Goal: Task Accomplishment & Management: Manage account settings

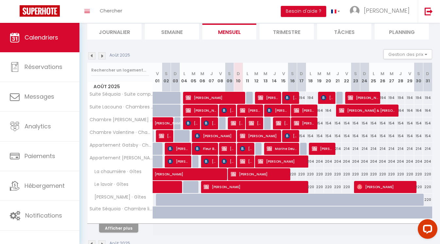
click at [250, 203] on div at bounding box center [250, 203] width 9 height 12
type input "220"
type input "Lun 11 Août 2025"
type input "[DATE] Août 2025"
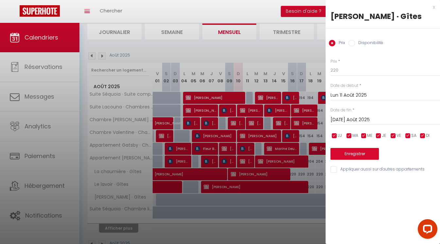
click at [436, 7] on div "x [PERSON_NAME] · Gîtes Prix Disponibilité Prix * 220 Statut * Disponible Indis…" at bounding box center [382, 90] width 114 height 180
click at [433, 8] on div "x" at bounding box center [379, 7] width 109 height 8
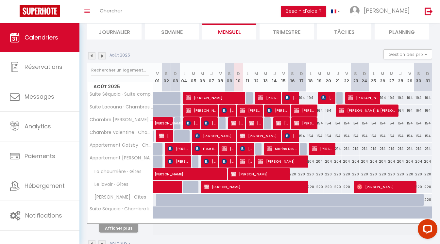
click at [247, 80] on th "L 11" at bounding box center [247, 77] width 9 height 29
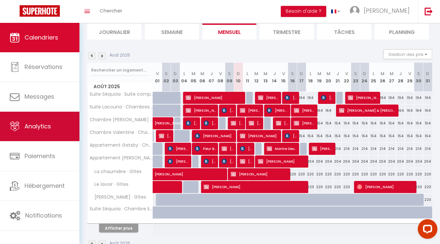
click at [50, 130] on span "Analytics" at bounding box center [38, 126] width 26 height 8
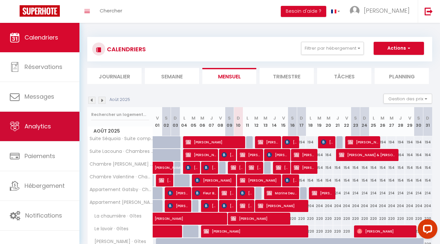
select select "2025"
select select "8"
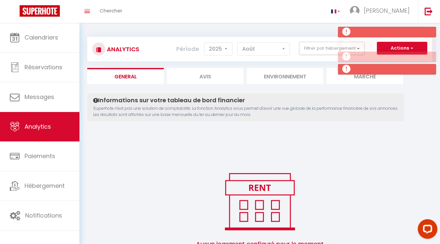
scroll to position [36, 0]
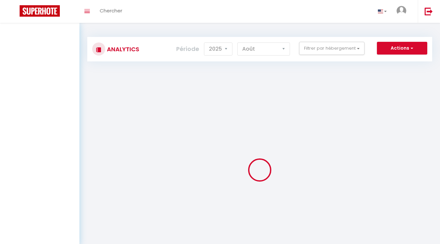
select select "2025"
select select "8"
